Goal: Task Accomplishment & Management: Manage account settings

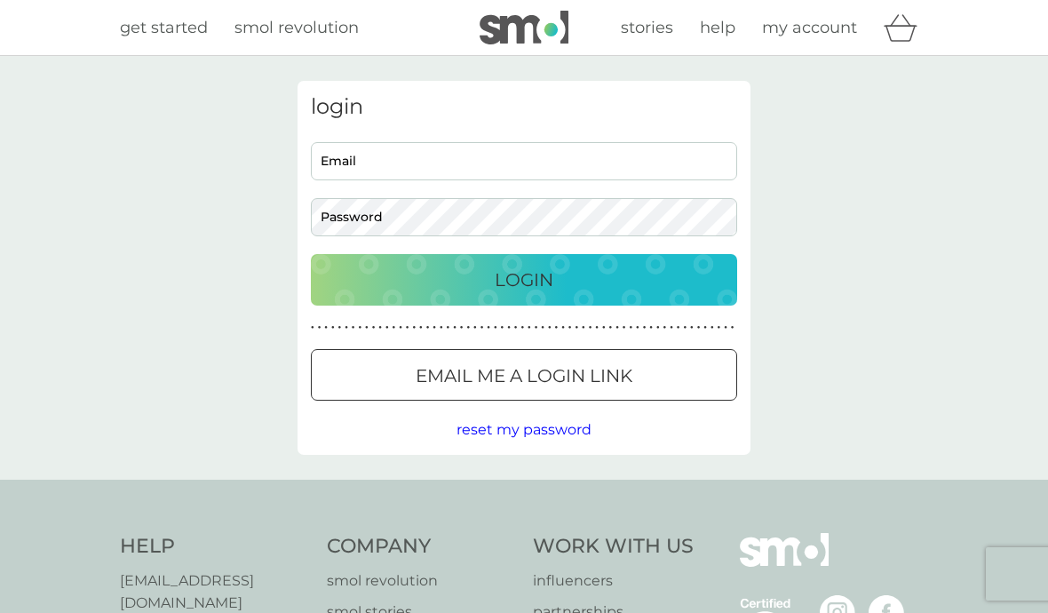
click at [408, 165] on input "Email" at bounding box center [524, 161] width 426 height 38
type input "[EMAIL_ADDRESS][DOMAIN_NAME]"
click at [524, 279] on button "Login" at bounding box center [524, 280] width 426 height 52
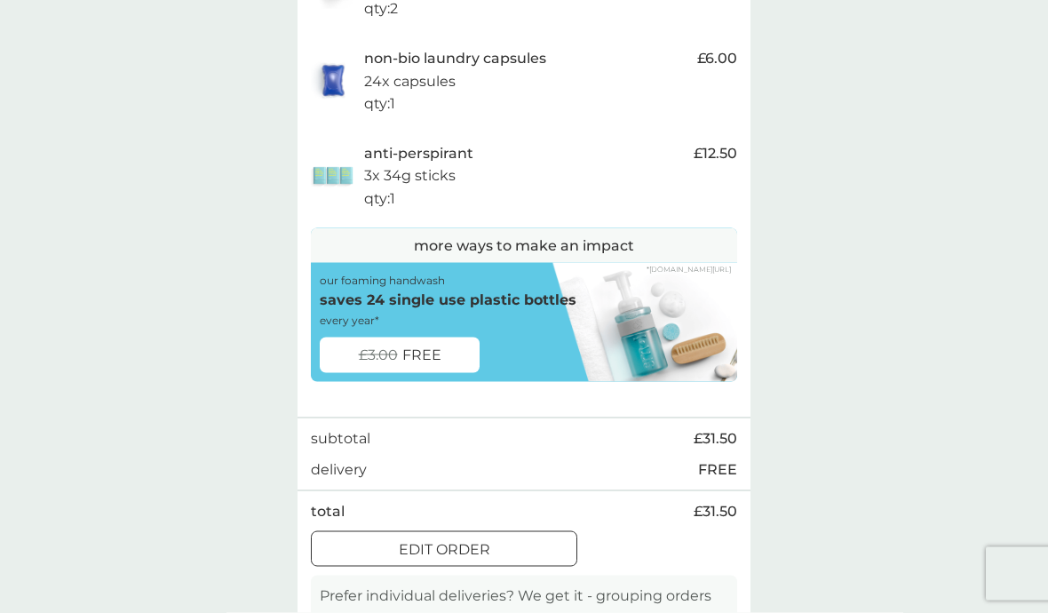
scroll to position [469, 0]
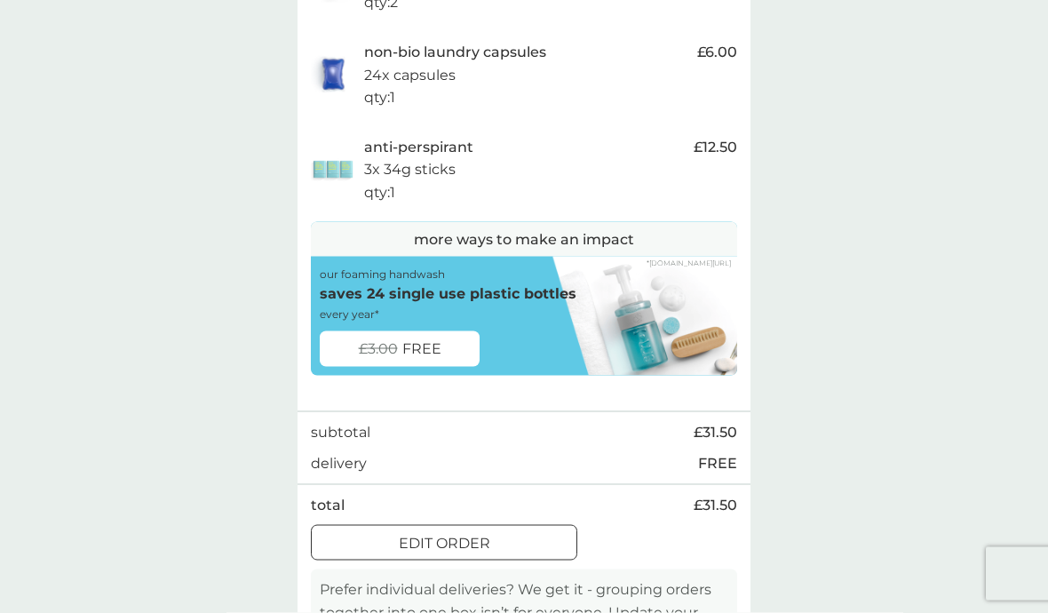
click at [466, 553] on div at bounding box center [444, 544] width 64 height 19
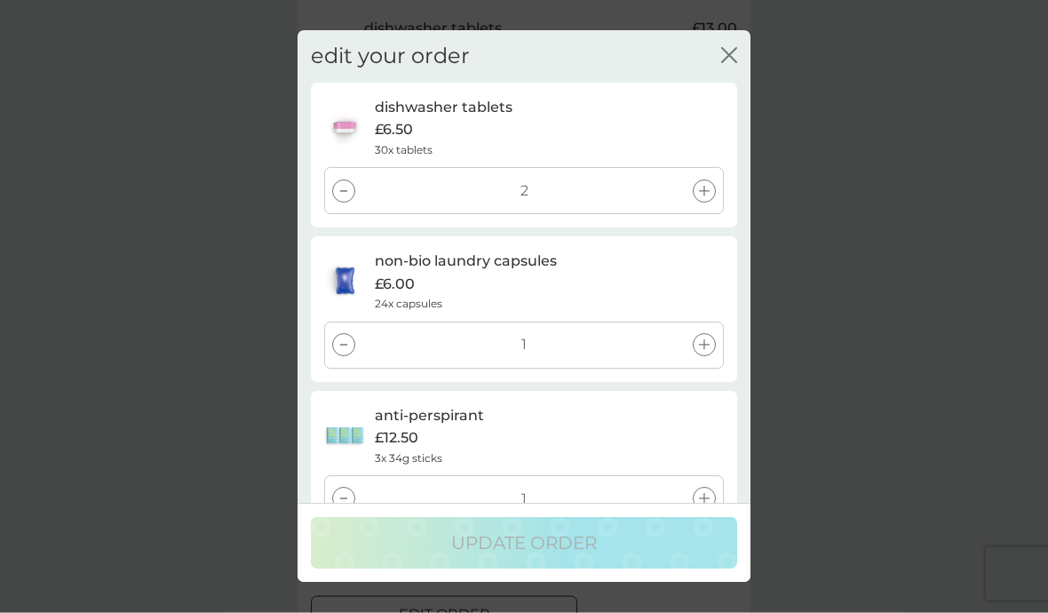
scroll to position [397, 0]
click at [353, 182] on div at bounding box center [343, 190] width 23 height 23
click at [352, 200] on div at bounding box center [343, 190] width 23 height 23
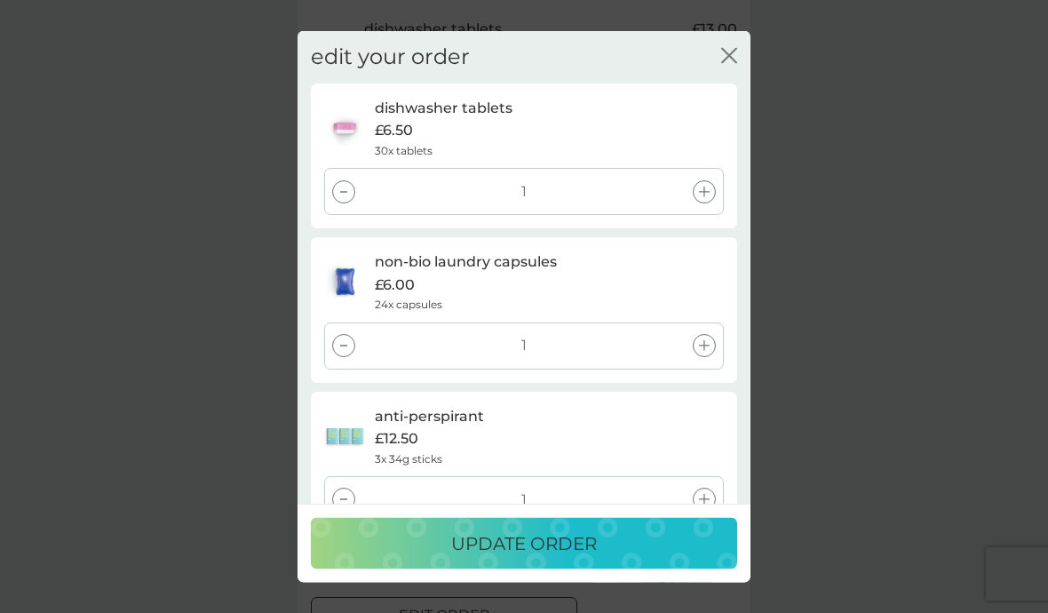
click at [343, 497] on div at bounding box center [343, 499] width 23 height 23
click at [562, 567] on p "add existing plan products" at bounding box center [525, 563] width 232 height 23
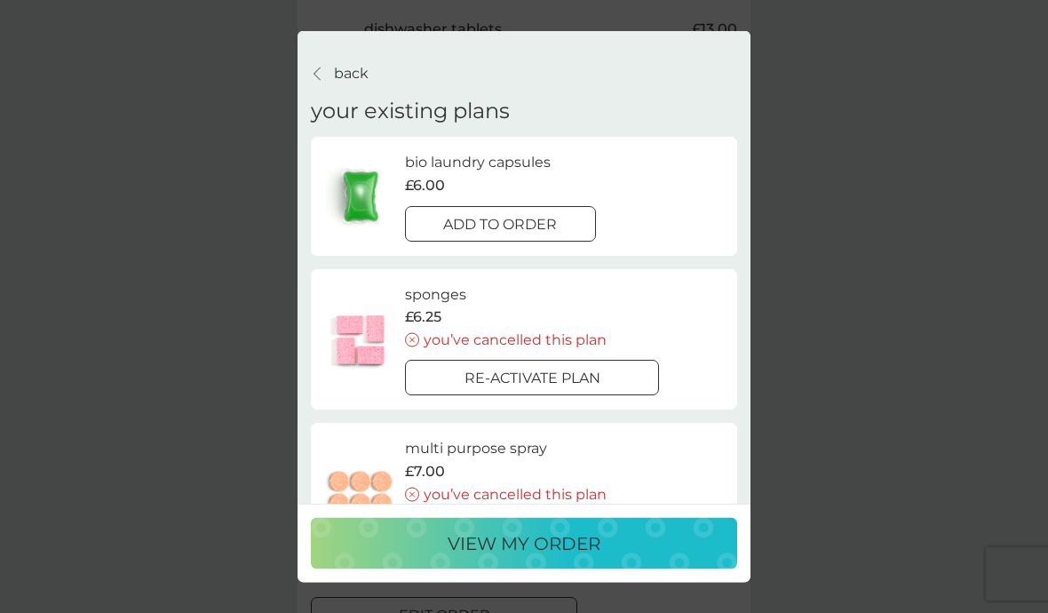
click at [521, 232] on div at bounding box center [500, 223] width 64 height 19
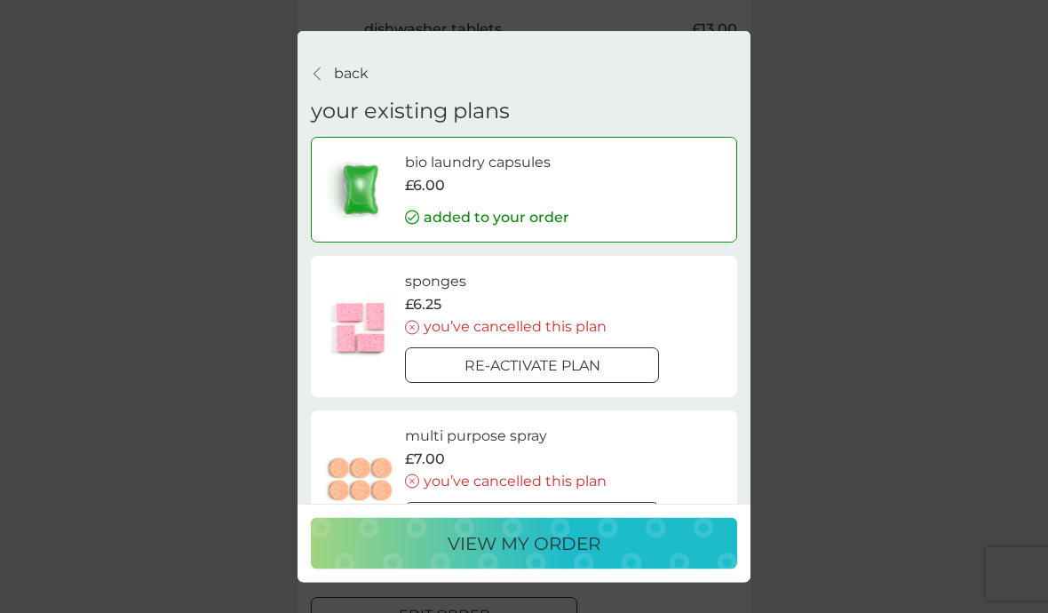
click at [537, 558] on p "view my order" at bounding box center [524, 543] width 153 height 28
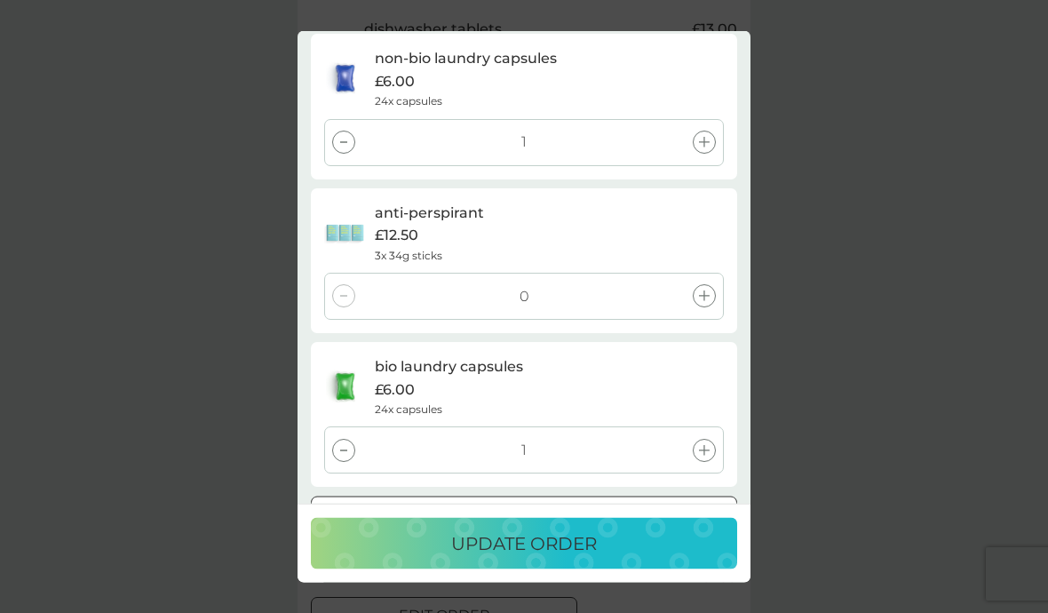
scroll to position [201, 0]
click at [546, 558] on p "update order" at bounding box center [524, 543] width 146 height 28
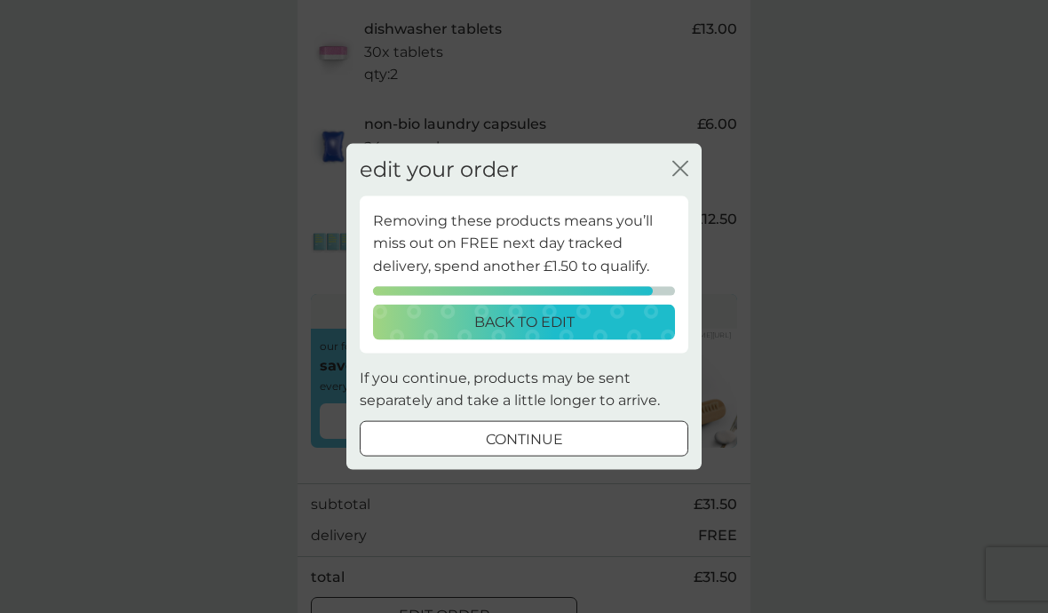
click at [539, 449] on div at bounding box center [524, 439] width 64 height 19
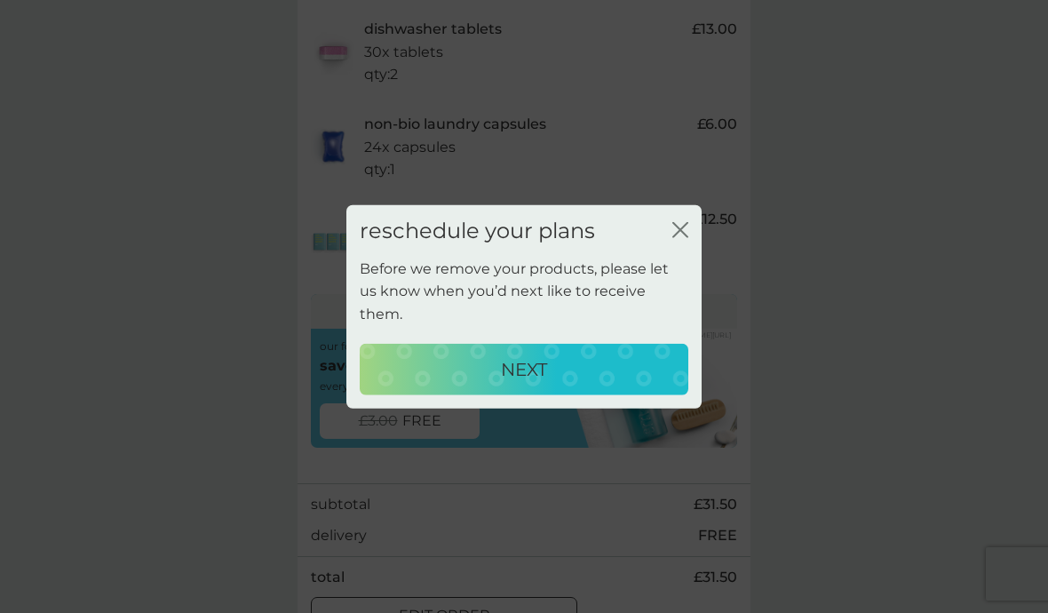
click at [539, 383] on p "NEXT" at bounding box center [524, 368] width 46 height 28
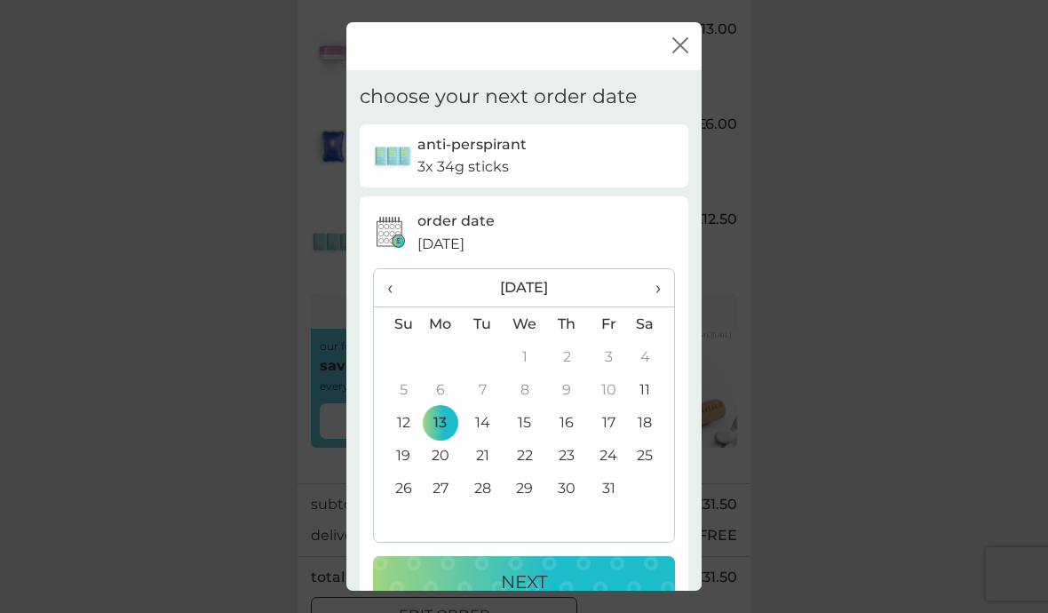
scroll to position [0, 0]
click at [661, 299] on span "›" at bounding box center [652, 287] width 18 height 37
click at [437, 439] on td "10" at bounding box center [440, 422] width 43 height 33
click at [531, 596] on p "NEXT" at bounding box center [524, 582] width 46 height 28
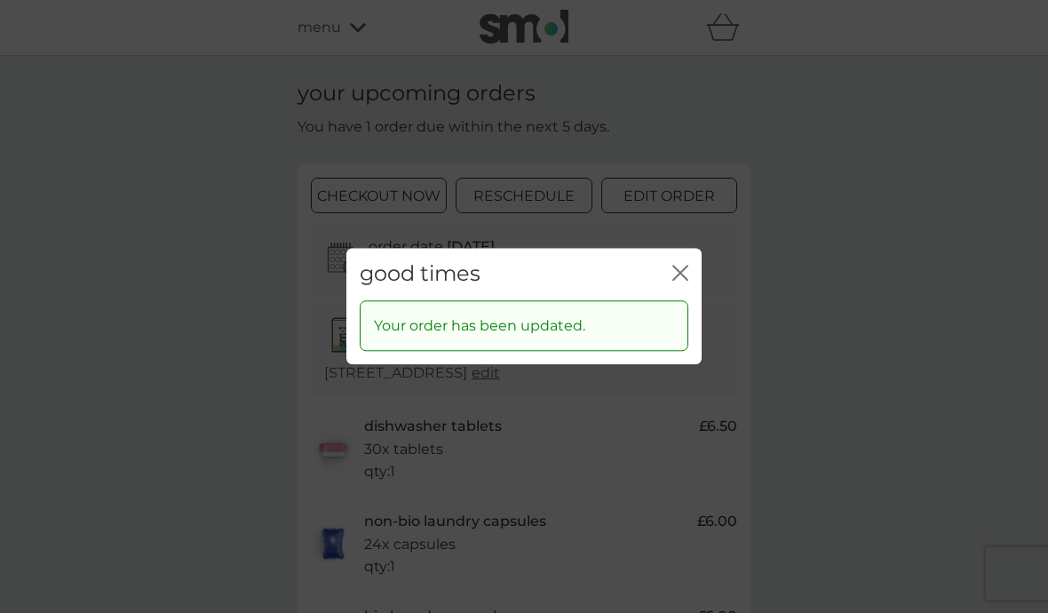
click at [688, 287] on div "close" at bounding box center [680, 274] width 16 height 26
click at [680, 281] on icon "close" at bounding box center [680, 273] width 16 height 16
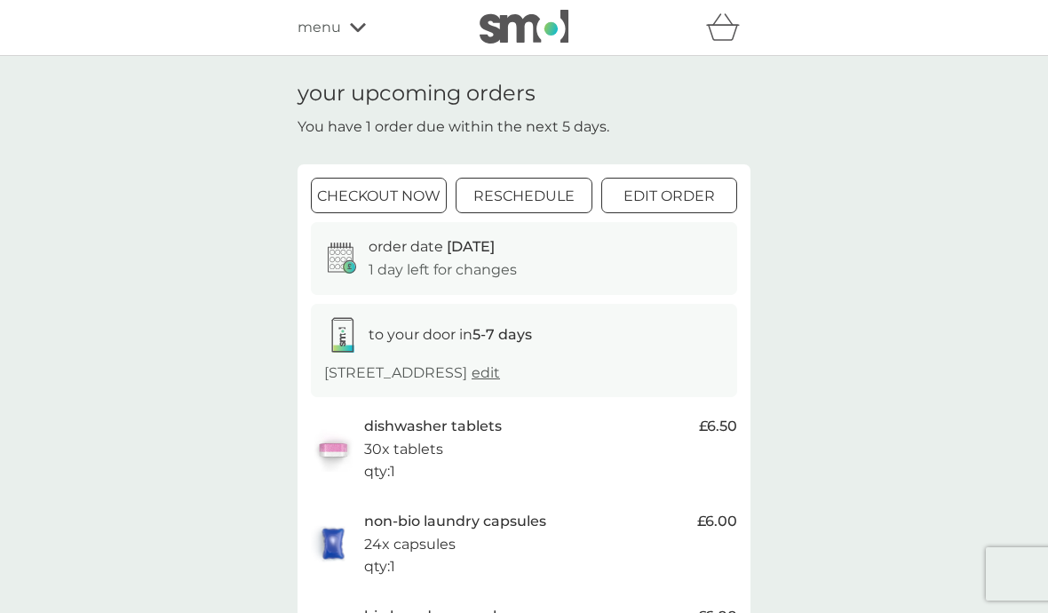
click at [386, 197] on div at bounding box center [379, 196] width 64 height 19
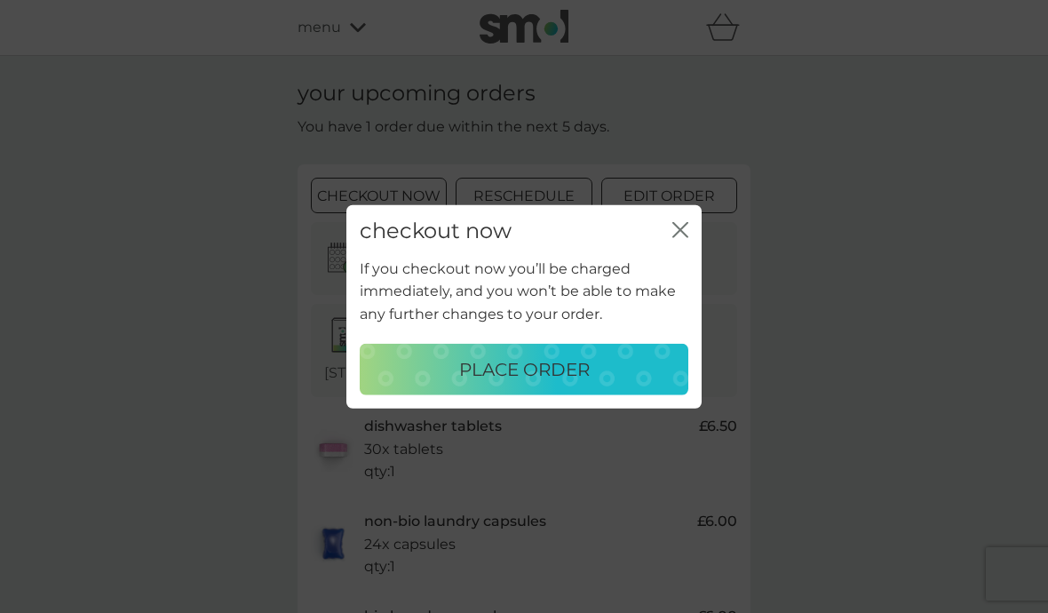
click at [549, 376] on p "place order" at bounding box center [524, 368] width 131 height 28
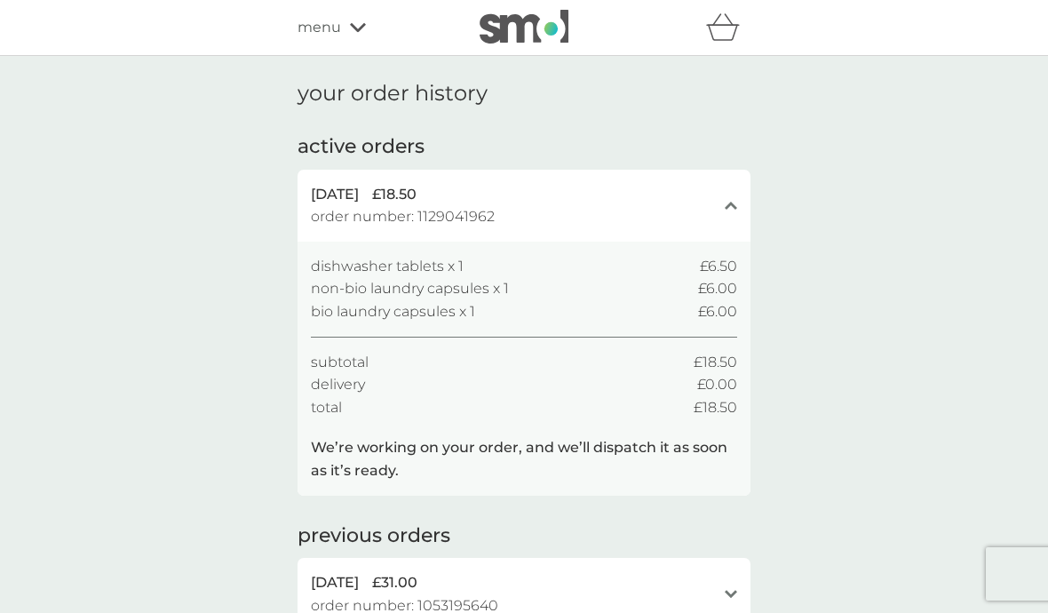
click at [360, 22] on icon at bounding box center [358, 27] width 16 height 11
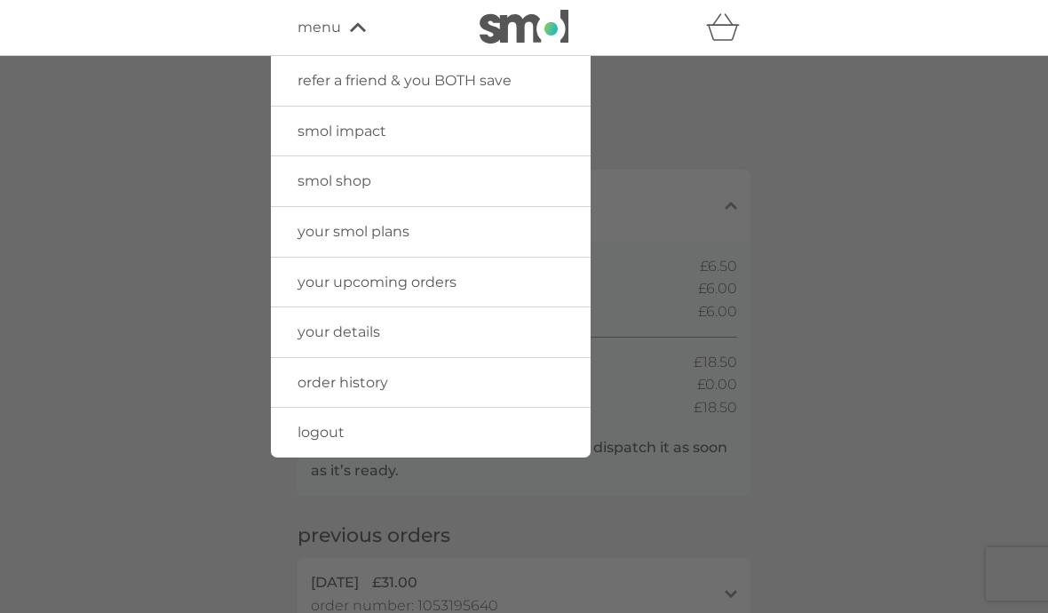
click at [350, 424] on link "logout" at bounding box center [431, 433] width 320 height 50
